Goal: Task Accomplishment & Management: Use online tool/utility

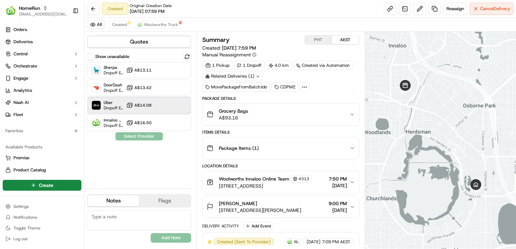
click at [180, 107] on div "Uber Dropoff ETA 47 minutes A$14.08" at bounding box center [139, 105] width 104 height 16
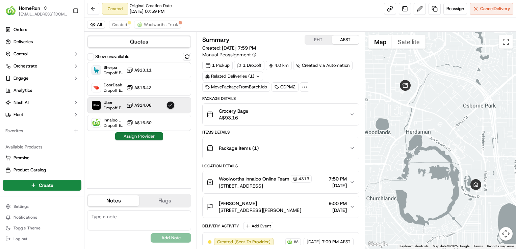
click at [146, 136] on button "Assign Provider" at bounding box center [139, 136] width 48 height 8
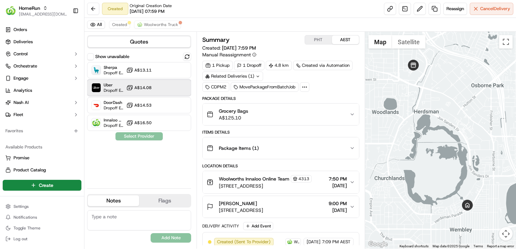
click at [157, 90] on div "Uber Dropoff ETA 46 minutes A$14.08" at bounding box center [139, 88] width 104 height 16
click at [149, 137] on button "Assign Provider" at bounding box center [139, 136] width 48 height 8
